Goal: Task Accomplishment & Management: Manage account settings

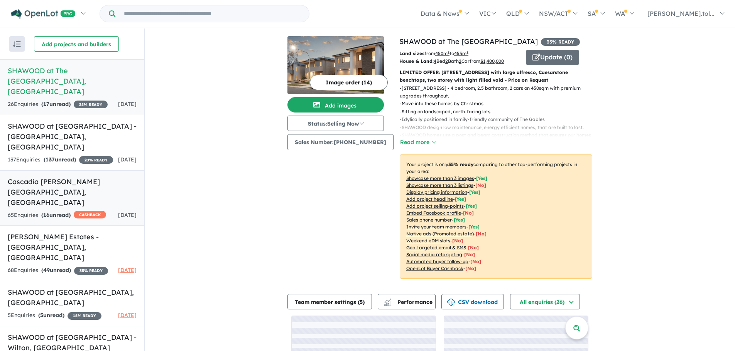
click at [77, 192] on h5 "Cascadia [PERSON_NAME][GEOGRAPHIC_DATA] , [GEOGRAPHIC_DATA]" at bounding box center [72, 192] width 129 height 31
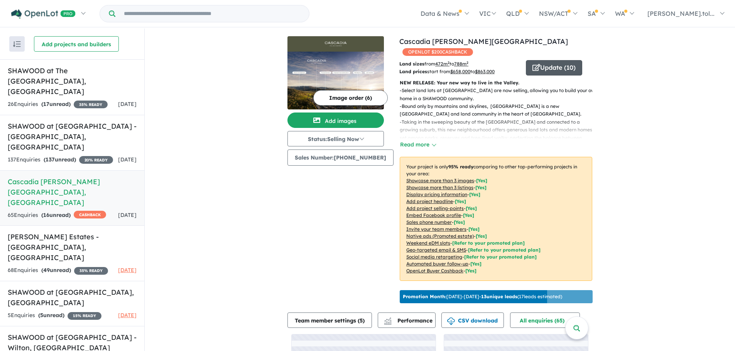
click at [536, 66] on button "Update ( 10 )" at bounding box center [554, 67] width 56 height 15
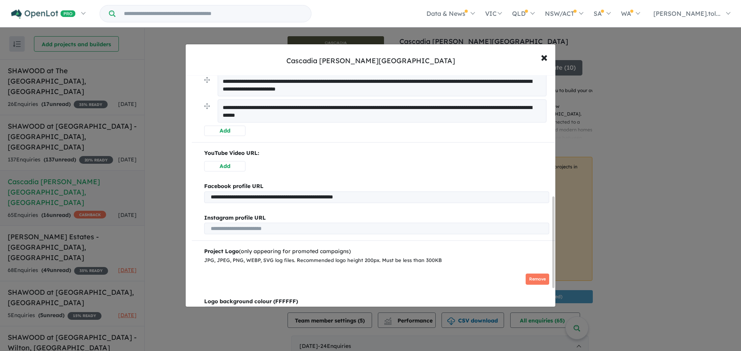
click at [222, 167] on button "Add" at bounding box center [224, 166] width 41 height 10
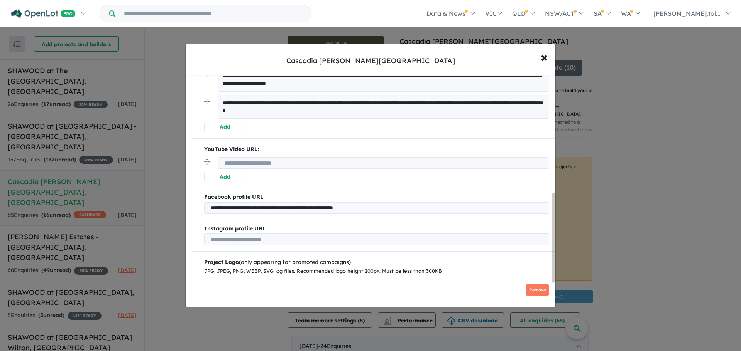
scroll to position [305, 0]
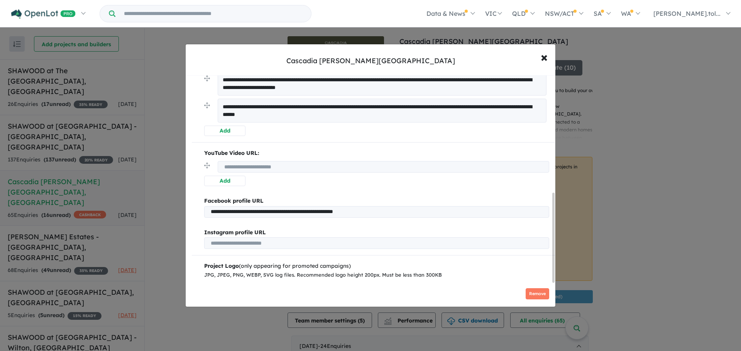
click at [250, 169] on input "url" at bounding box center [383, 167] width 331 height 12
paste input "**********"
type input "**********"
click at [230, 182] on button "Add" at bounding box center [224, 181] width 41 height 10
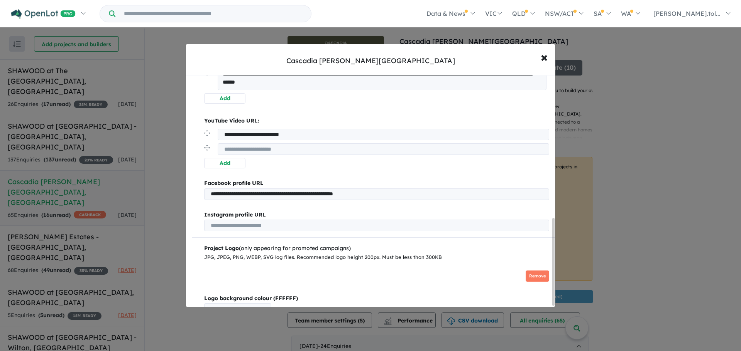
scroll to position [380, 0]
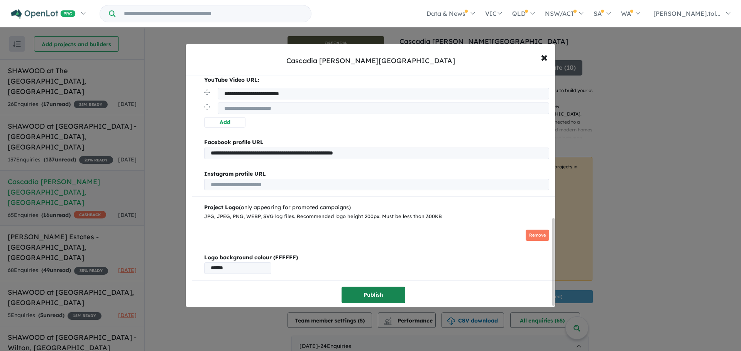
click at [376, 289] on button "Publish" at bounding box center [373, 295] width 64 height 17
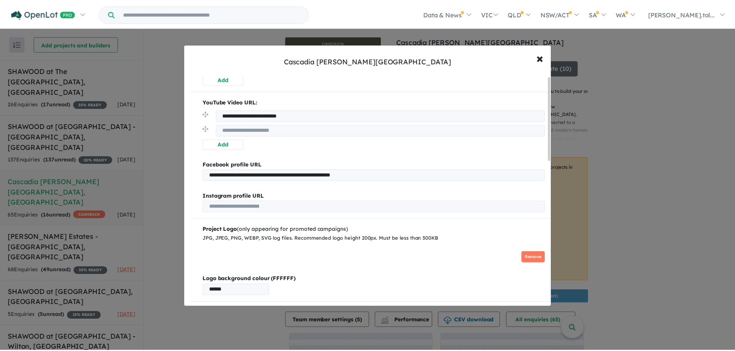
scroll to position [0, 0]
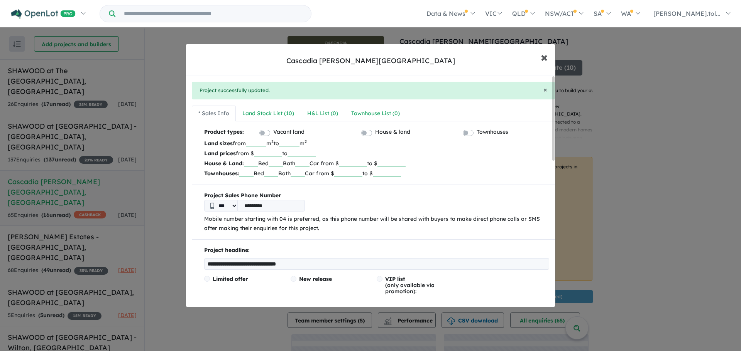
click at [547, 56] on span "×" at bounding box center [543, 57] width 7 height 17
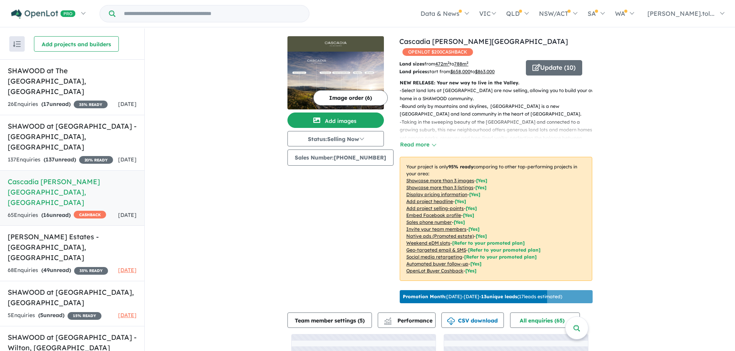
click at [340, 98] on button "Image order ( 6 )" at bounding box center [350, 97] width 74 height 15
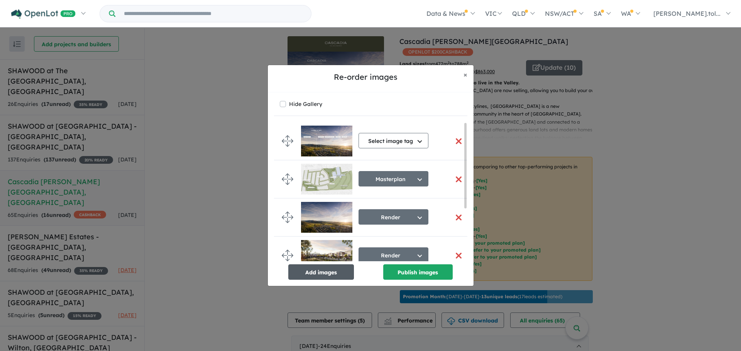
click at [311, 276] on button "Add images" at bounding box center [321, 272] width 66 height 15
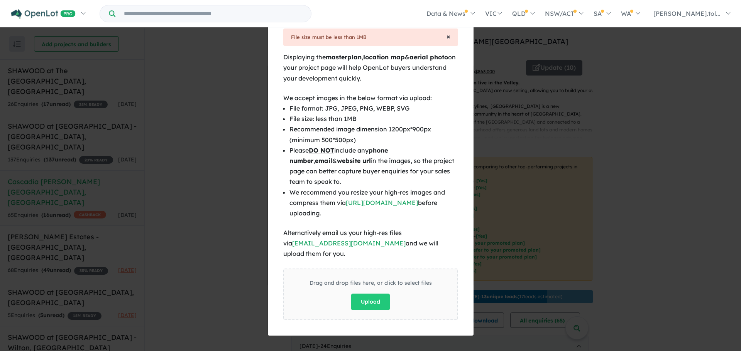
drag, startPoint x: 447, startPoint y: 39, endPoint x: 298, endPoint y: 92, distance: 158.6
click at [447, 39] on span "×" at bounding box center [448, 36] width 4 height 9
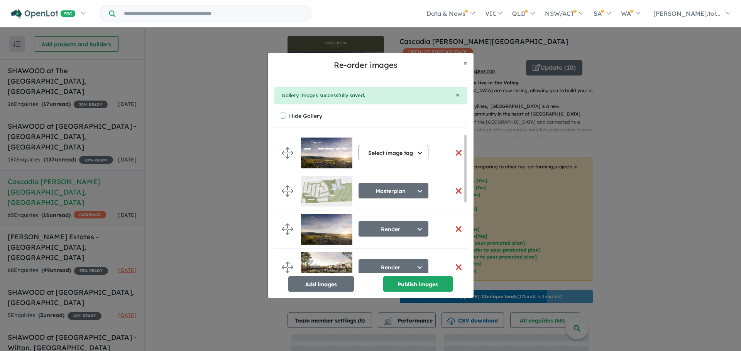
scroll to position [125, 0]
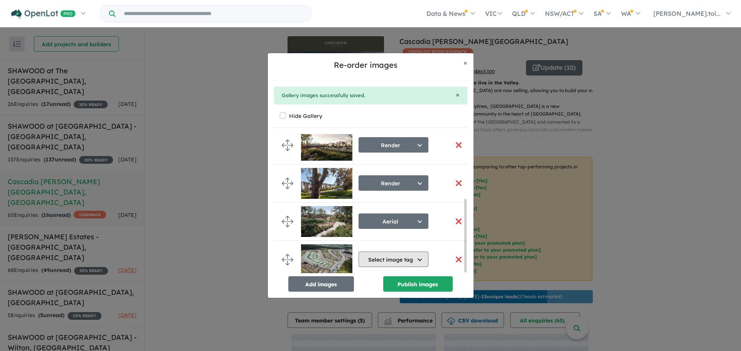
click at [401, 252] on button "Select image tag" at bounding box center [393, 259] width 70 height 15
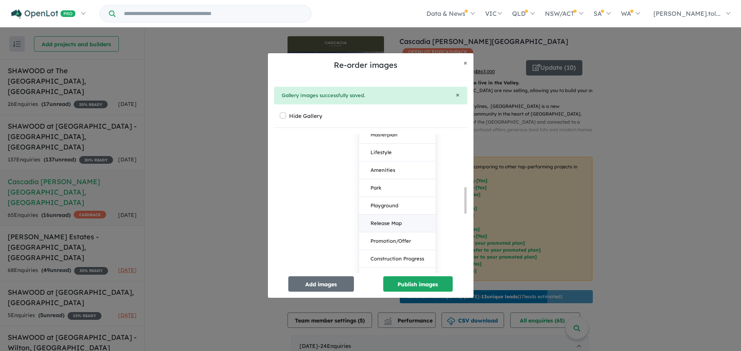
scroll to position [164, 0]
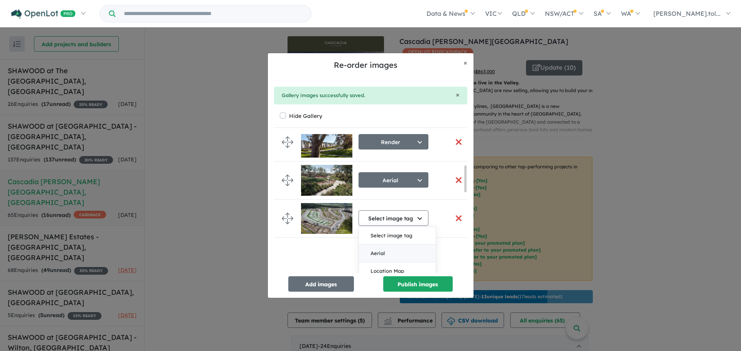
click at [397, 253] on button "Aerial" at bounding box center [397, 254] width 77 height 18
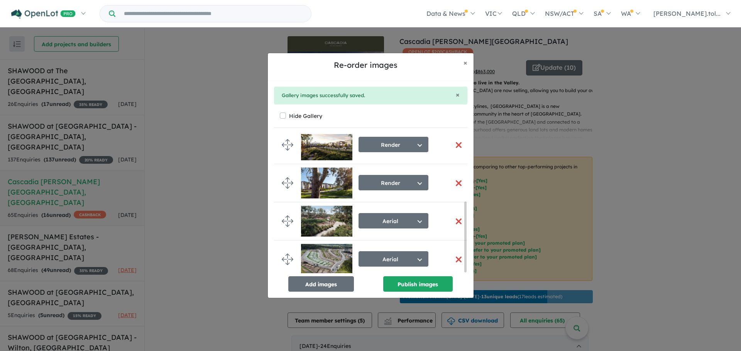
scroll to position [135, 0]
click at [397, 223] on button "Aerial" at bounding box center [393, 220] width 70 height 15
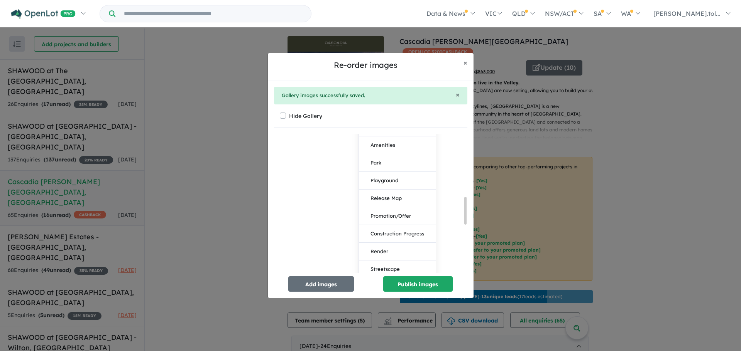
scroll to position [328, 0]
click at [409, 235] on button "Render" at bounding box center [397, 239] width 77 height 18
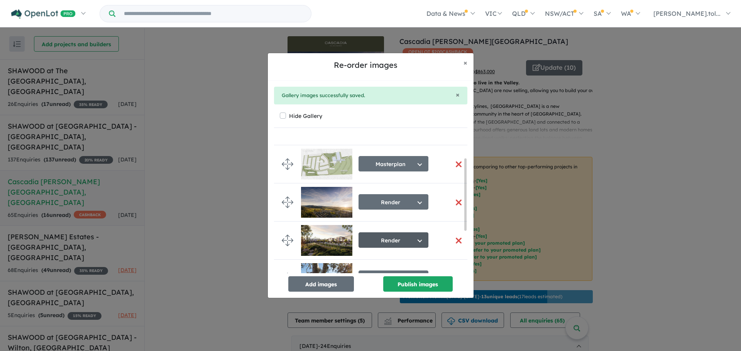
scroll to position [16, 0]
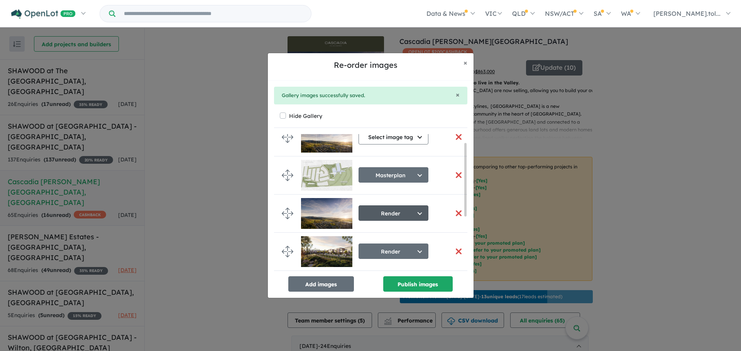
click at [396, 218] on button "Render" at bounding box center [393, 213] width 70 height 15
click at [395, 244] on button "Aerial" at bounding box center [397, 249] width 77 height 18
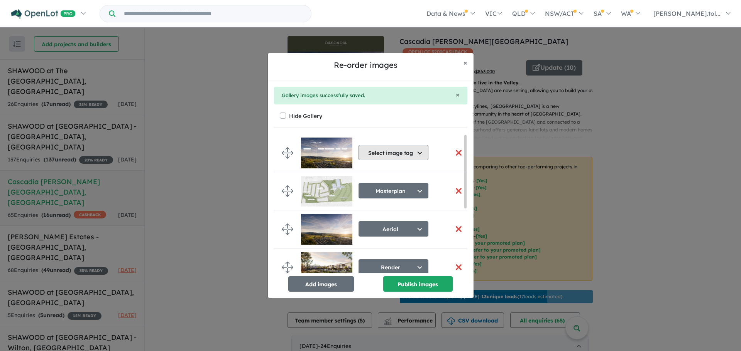
click at [391, 158] on button "Select image tag" at bounding box center [393, 152] width 70 height 15
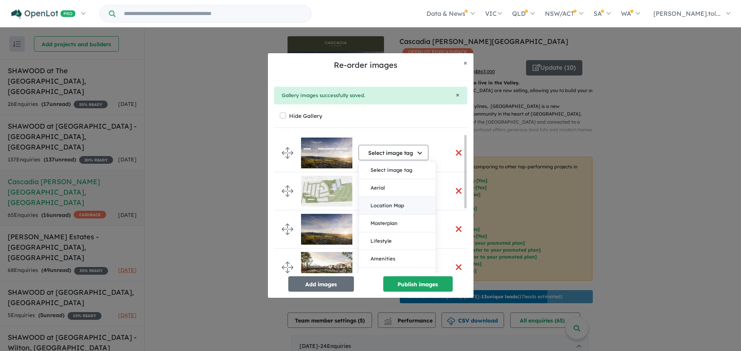
click at [388, 214] on button "Location Map" at bounding box center [397, 206] width 77 height 18
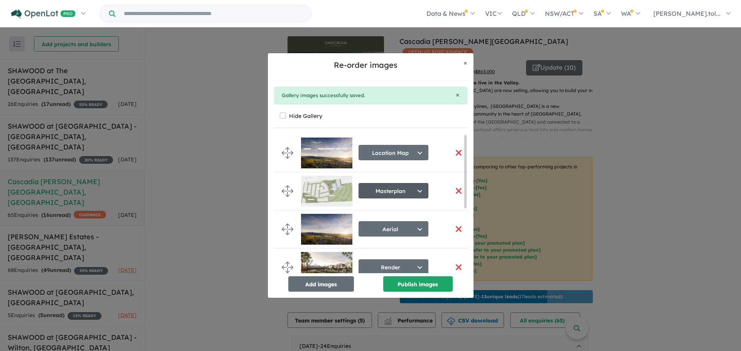
click at [374, 192] on button "Masterplan" at bounding box center [393, 190] width 70 height 15
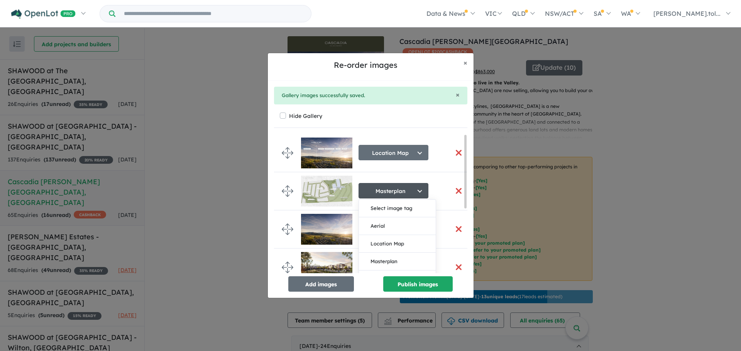
click at [374, 192] on button "Masterplan" at bounding box center [393, 190] width 70 height 15
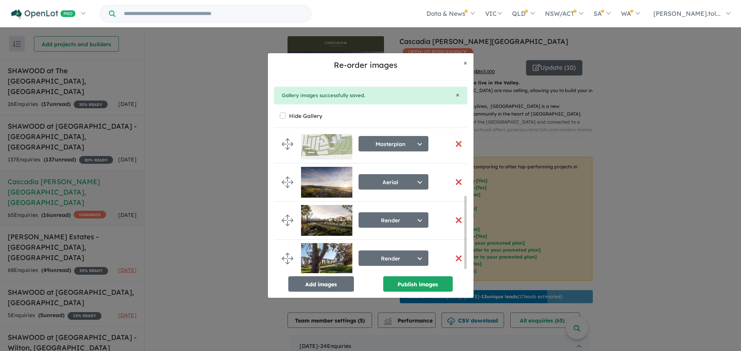
scroll to position [125, 0]
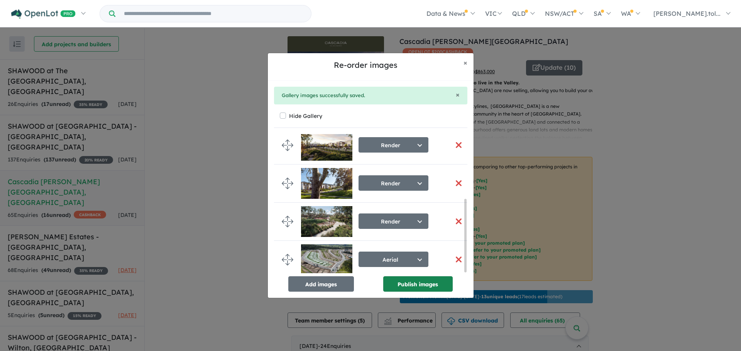
click at [418, 280] on button "Publish images" at bounding box center [417, 284] width 69 height 15
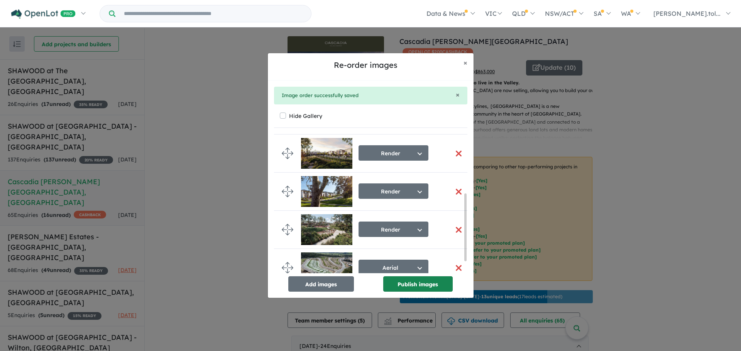
click at [412, 282] on button "Publish images" at bounding box center [417, 284] width 69 height 15
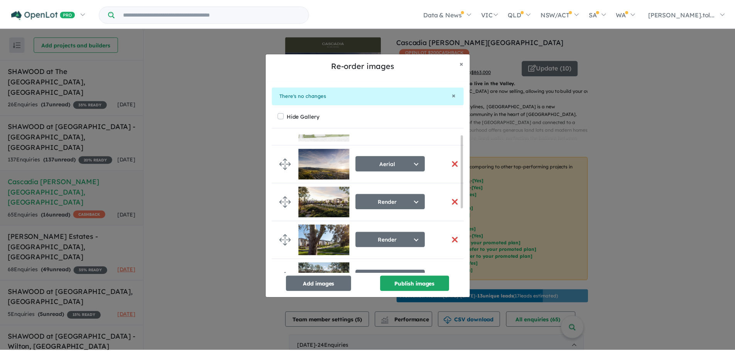
scroll to position [0, 0]
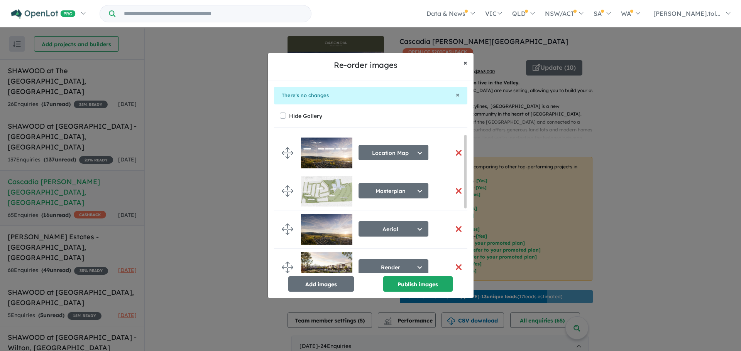
click at [467, 62] on button "× Close" at bounding box center [465, 62] width 16 height 19
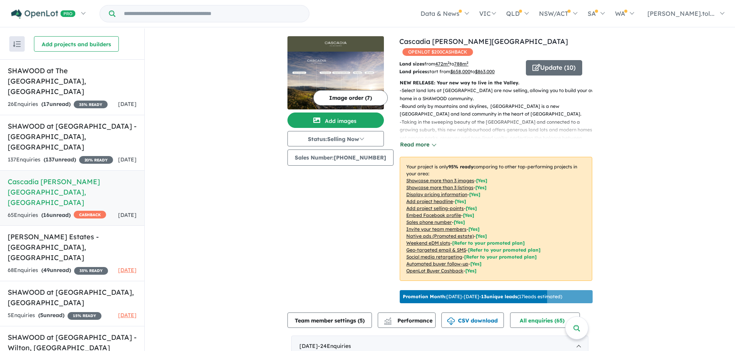
click at [408, 147] on button "Read more" at bounding box center [418, 144] width 36 height 9
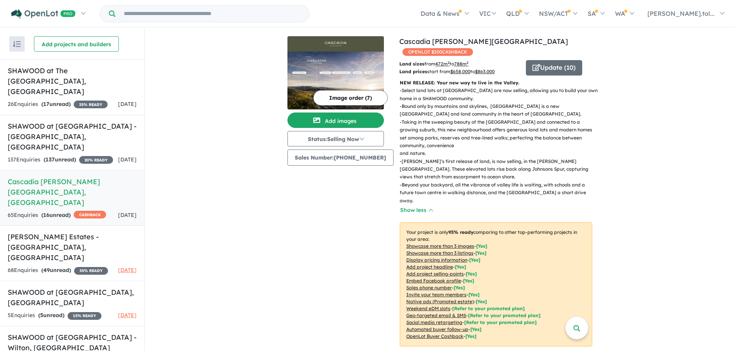
click at [552, 60] on div "View 7 projects in your account Cascadia Calderwood - Calderwood OPENLOT $ 200 …" at bounding box center [495, 204] width 193 height 336
click at [550, 69] on button "Update ( 10 )" at bounding box center [554, 67] width 56 height 15
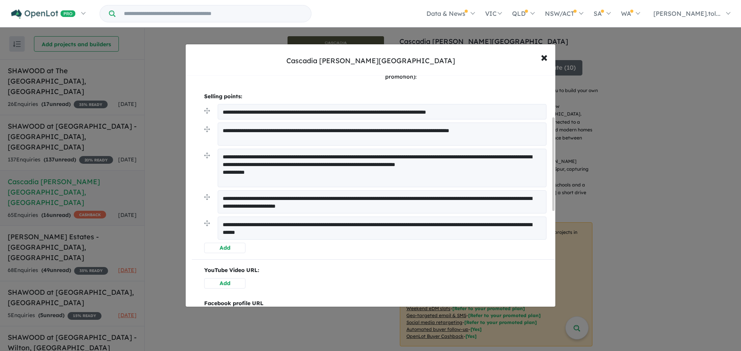
scroll to position [193, 0]
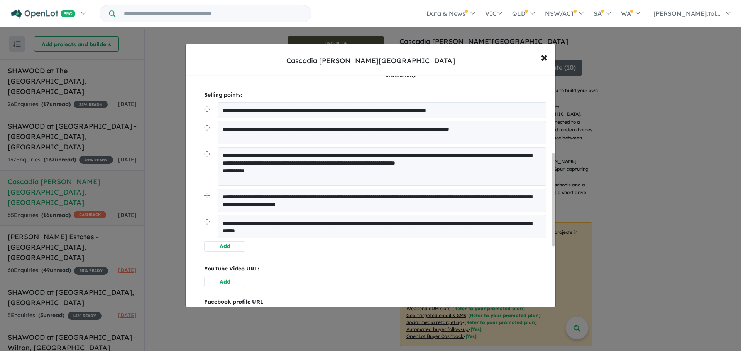
click at [233, 251] on button "Add" at bounding box center [224, 246] width 41 height 10
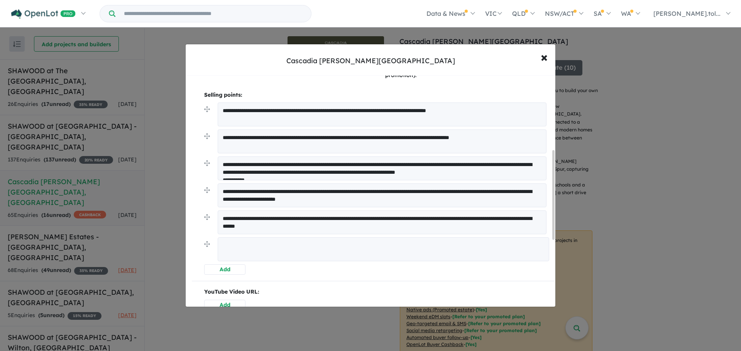
click at [290, 257] on textarea at bounding box center [383, 250] width 331 height 24
paste textarea "**********"
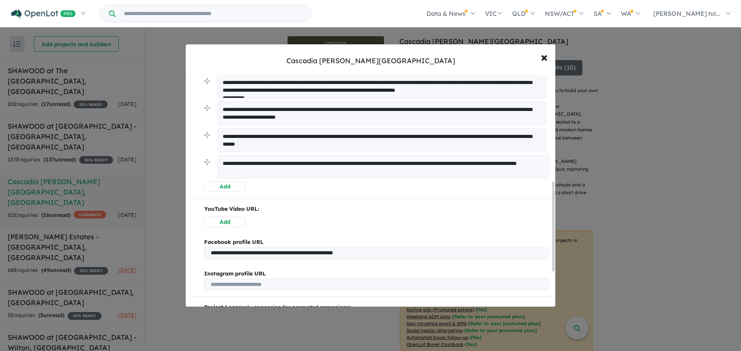
scroll to position [309, 0]
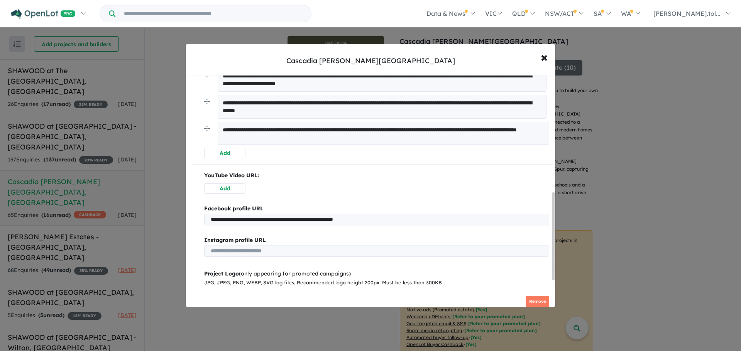
type textarea "**********"
click at [232, 189] on button "Add" at bounding box center [224, 189] width 41 height 10
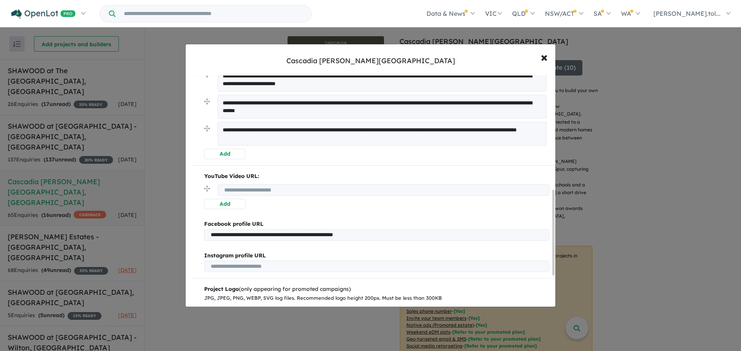
scroll to position [309, 0]
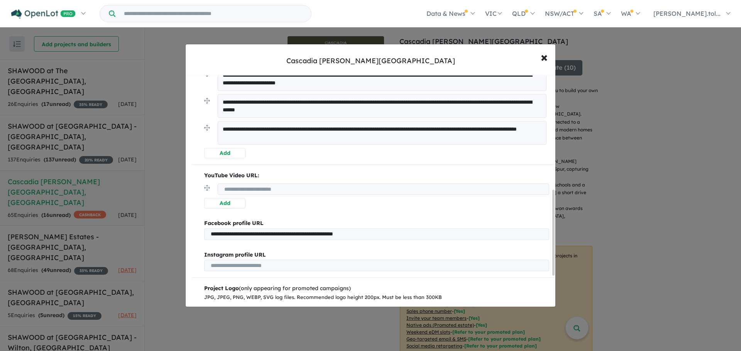
click at [236, 190] on input "url" at bounding box center [383, 190] width 331 height 12
click at [330, 188] on input "url" at bounding box center [383, 190] width 331 height 12
paste input "**********"
type input "**********"
click at [319, 176] on p "YouTube Video URL:" at bounding box center [376, 175] width 345 height 9
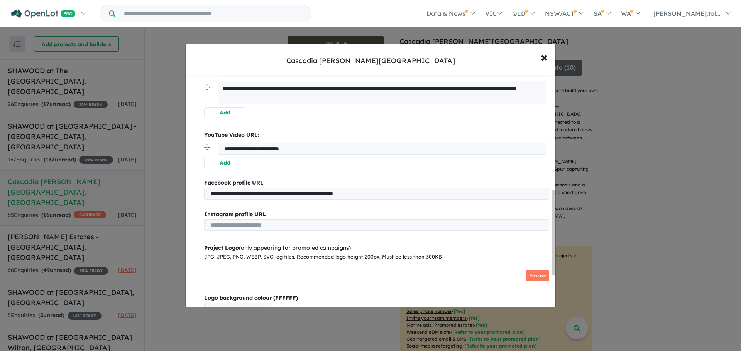
scroll to position [392, 0]
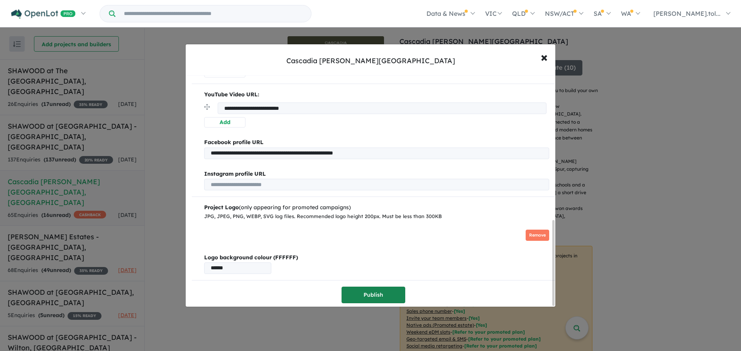
click at [364, 290] on button "Publish" at bounding box center [373, 295] width 64 height 17
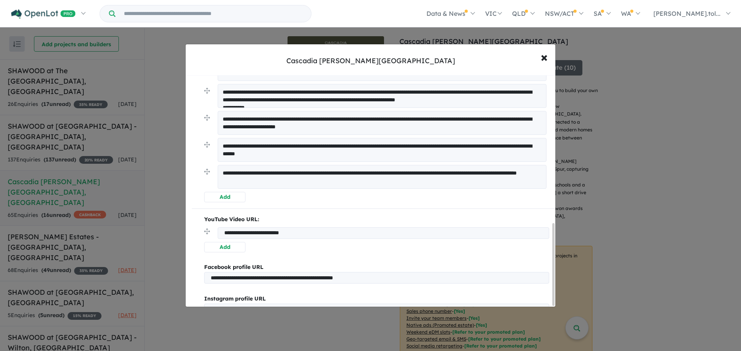
scroll to position [416, 0]
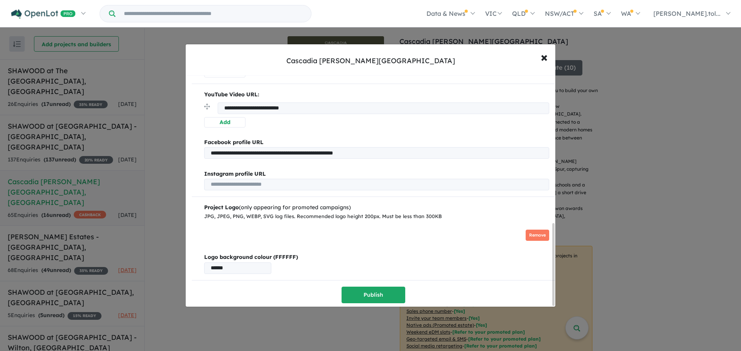
click at [226, 230] on img at bounding box center [237, 235] width 66 height 23
click at [541, 61] on span "×" at bounding box center [543, 57] width 7 height 17
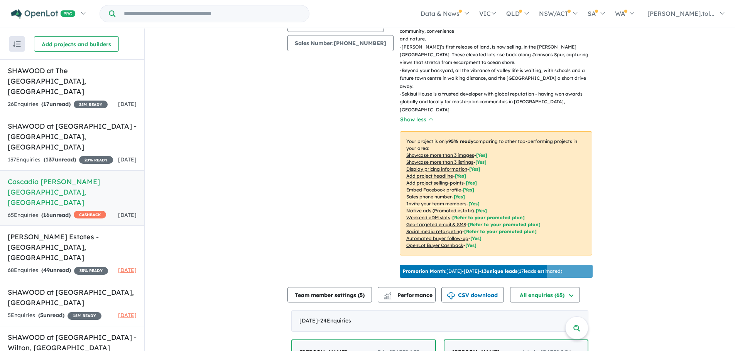
scroll to position [0, 0]
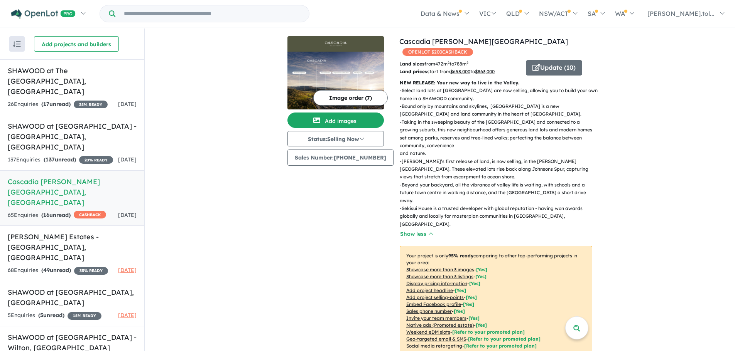
click at [76, 179] on h5 "Cascadia [PERSON_NAME][GEOGRAPHIC_DATA] , [GEOGRAPHIC_DATA]" at bounding box center [72, 192] width 129 height 31
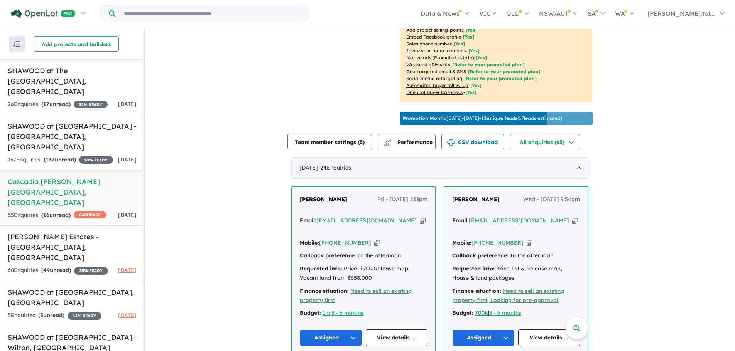
scroll to position [309, 0]
